Goal: Navigation & Orientation: Find specific page/section

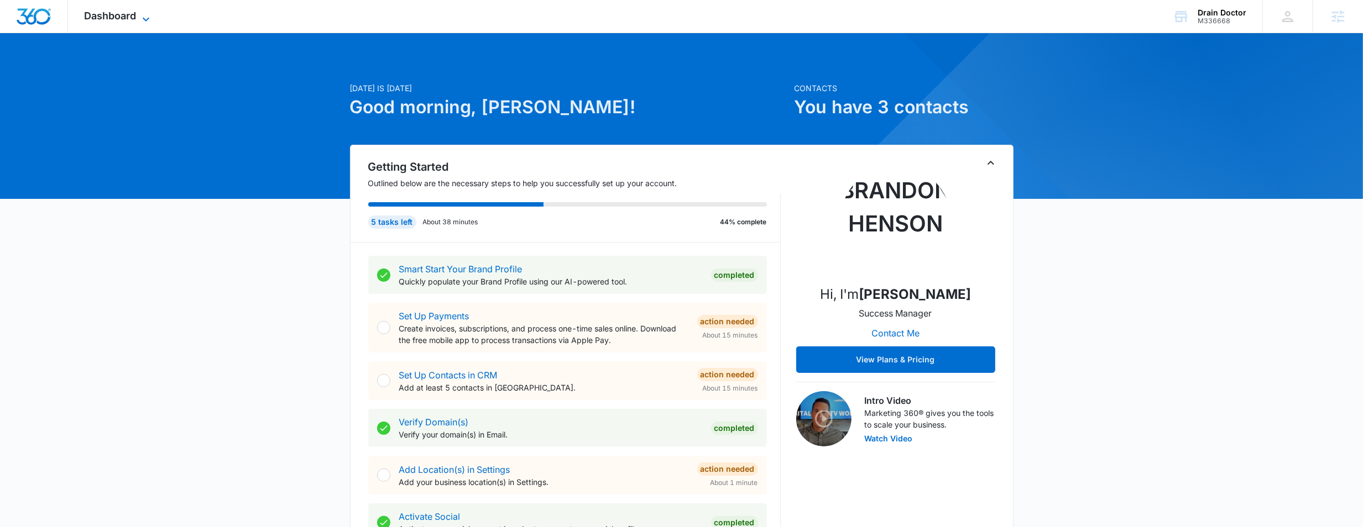
click at [107, 12] on span "Dashboard" at bounding box center [111, 16] width 52 height 12
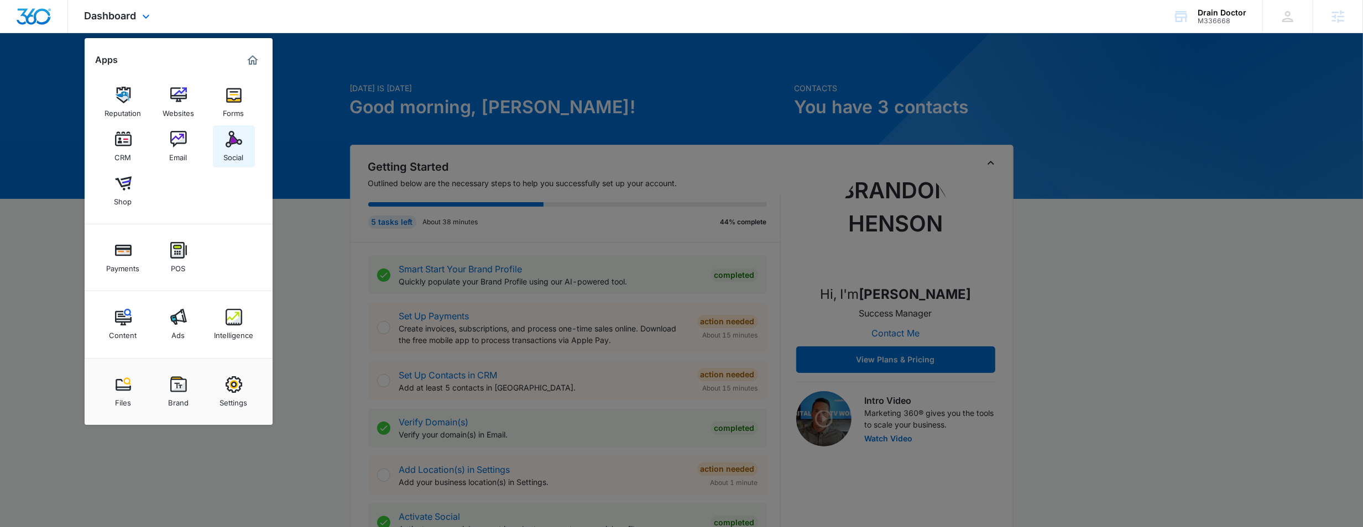
click at [223, 144] on link "Social" at bounding box center [234, 146] width 42 height 42
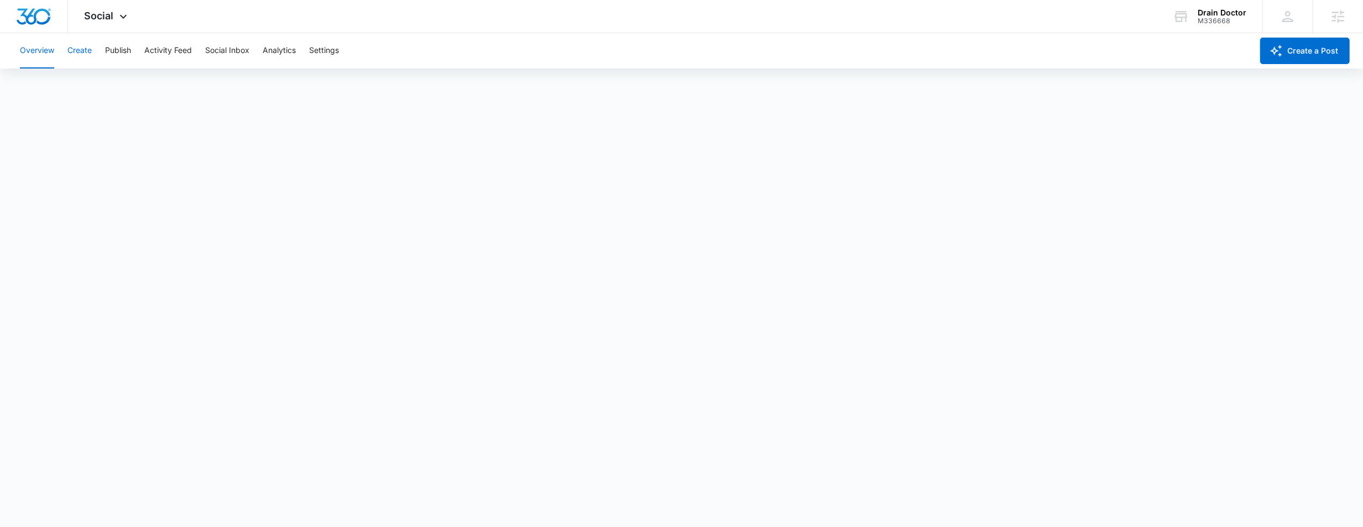
click at [84, 50] on button "Create" at bounding box center [79, 50] width 24 height 35
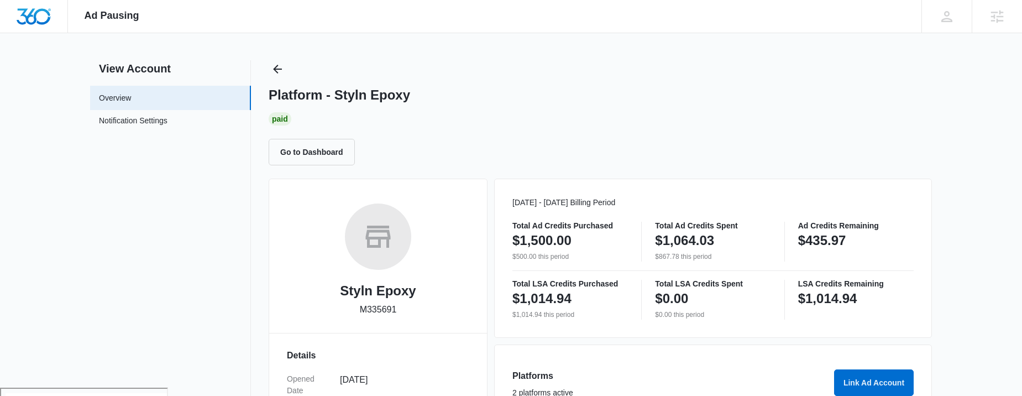
scroll to position [9, 0]
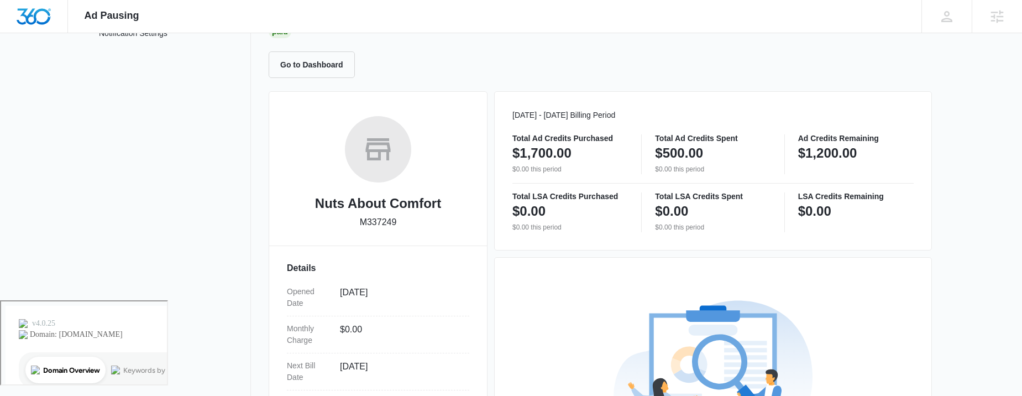
scroll to position [46, 0]
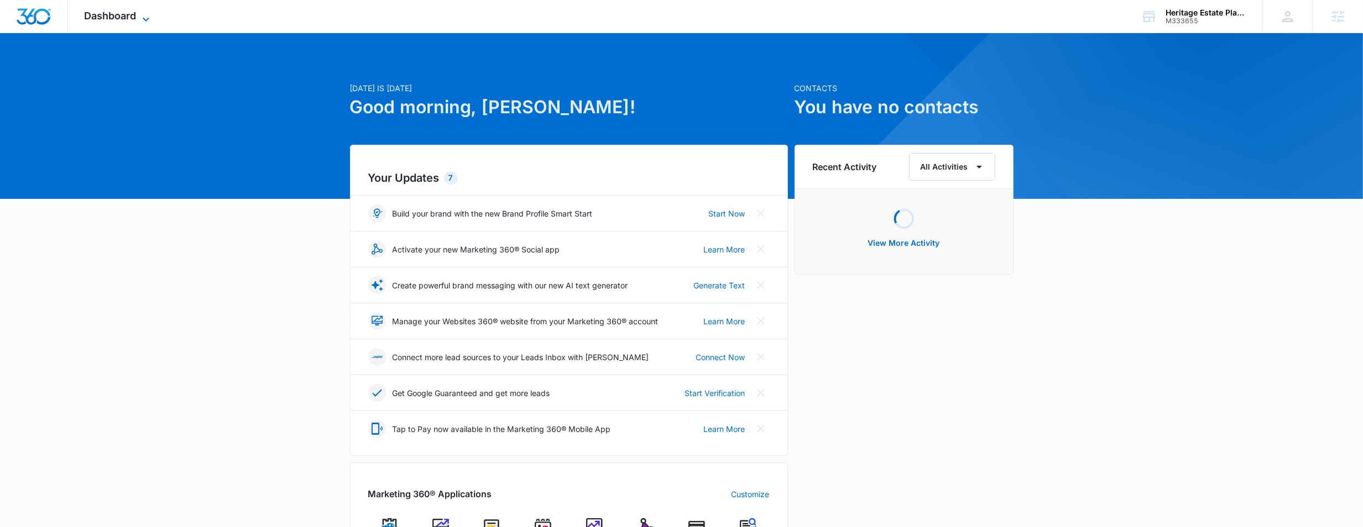
click at [88, 20] on span "Dashboard" at bounding box center [111, 16] width 52 height 12
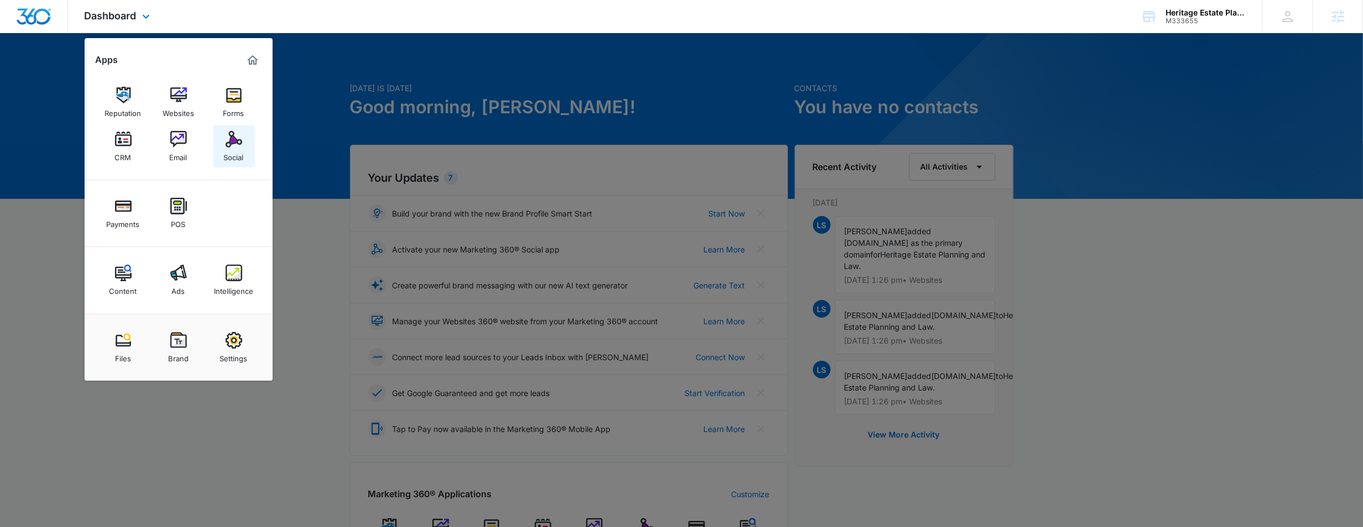
click at [227, 153] on div "Social" at bounding box center [234, 155] width 20 height 14
